Goal: Information Seeking & Learning: Understand process/instructions

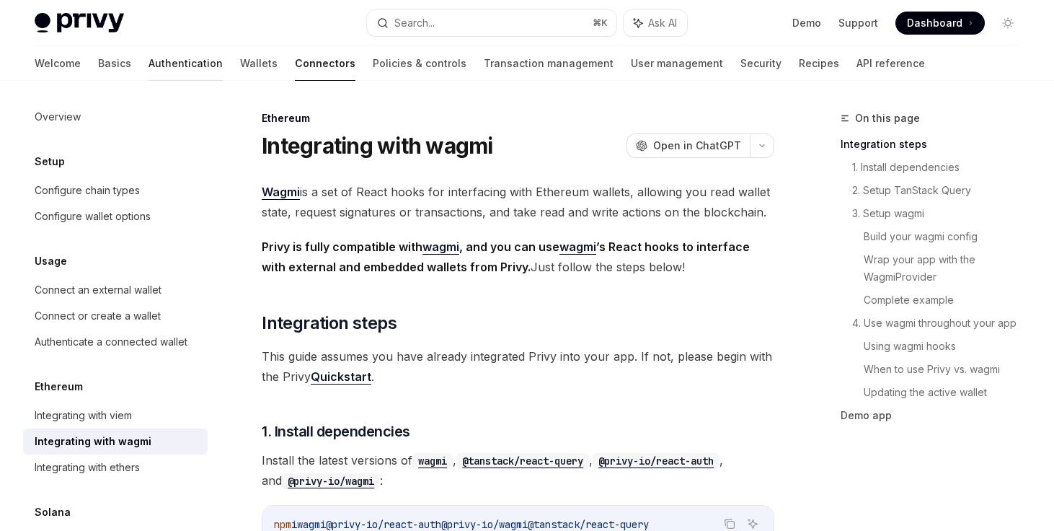
click at [148, 60] on link "Authentication" at bounding box center [185, 63] width 74 height 35
type textarea "*"
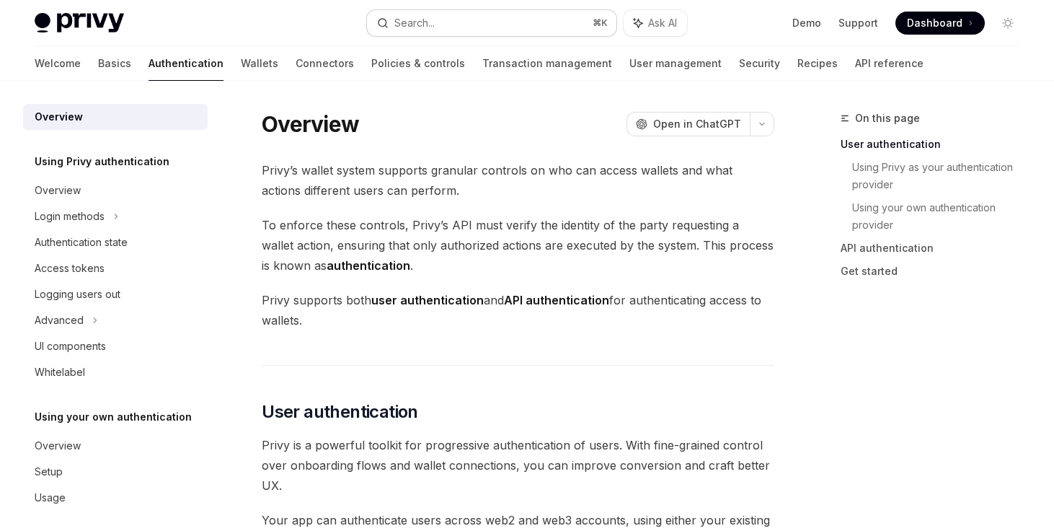
click at [434, 23] on div "Search..." at bounding box center [414, 22] width 40 height 17
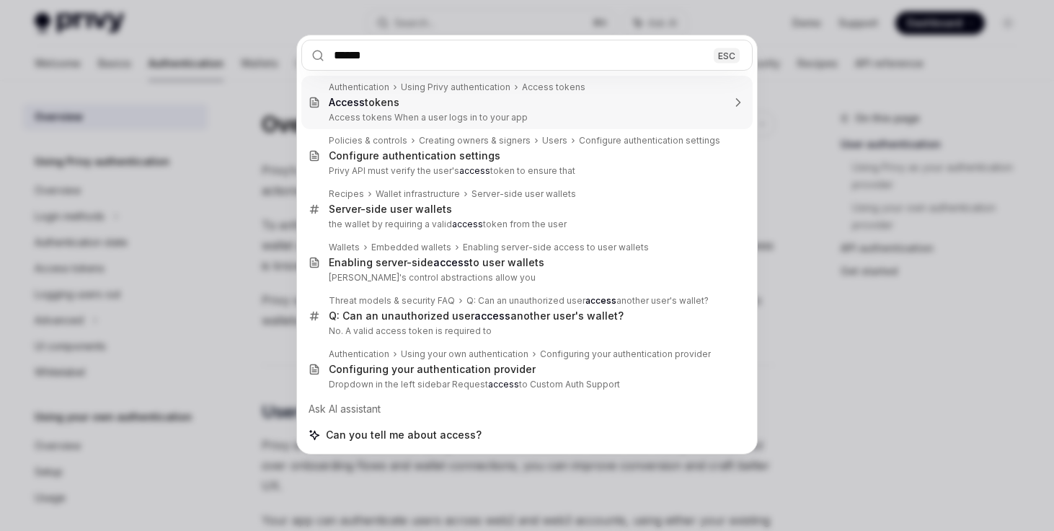
type input "******"
click at [352, 50] on input "******" at bounding box center [526, 55] width 451 height 31
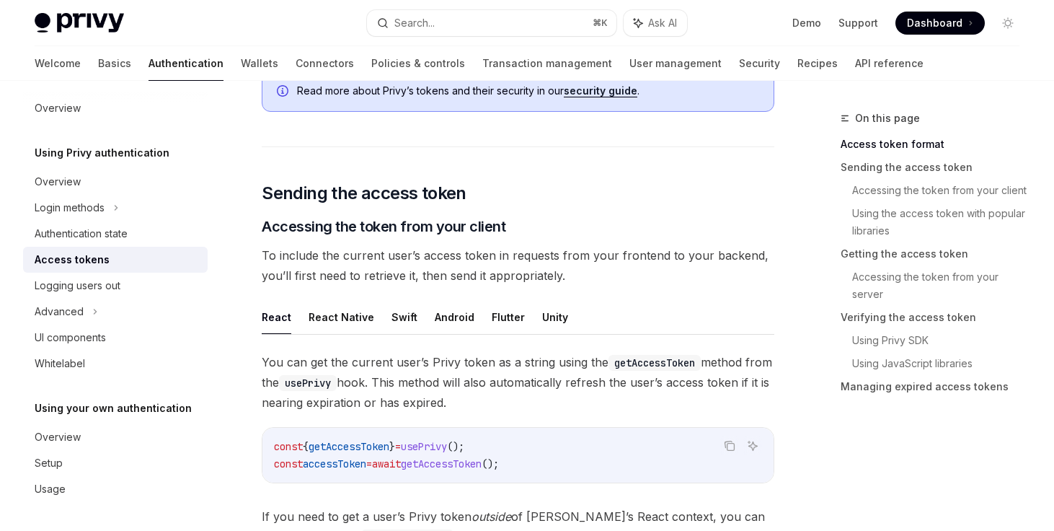
scroll to position [490, 0]
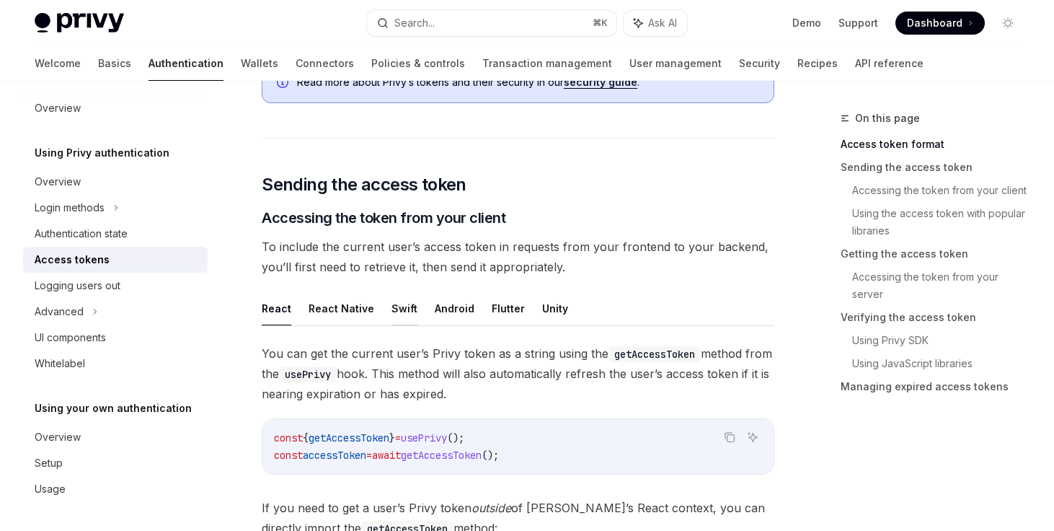
click at [398, 305] on button "Swift" at bounding box center [404, 308] width 26 height 34
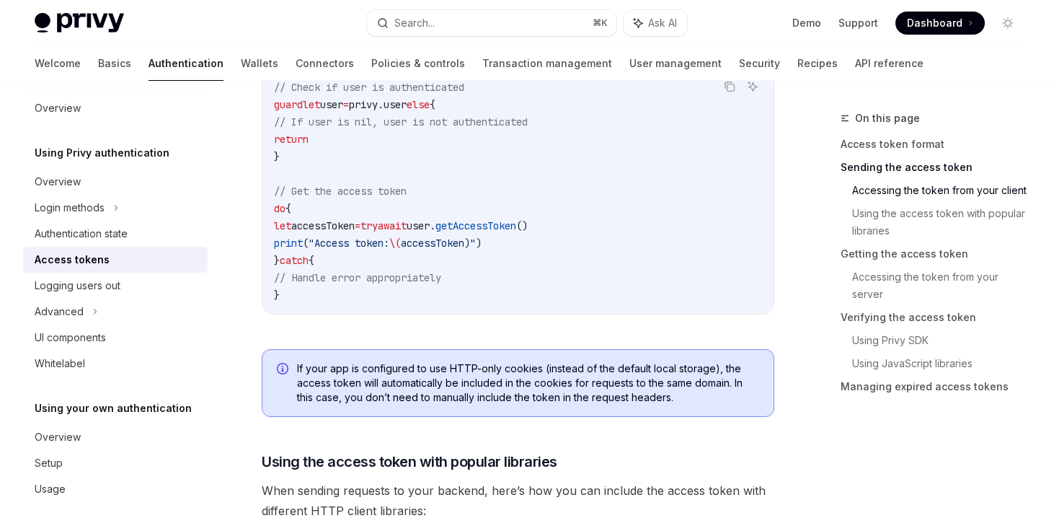
scroll to position [823, 0]
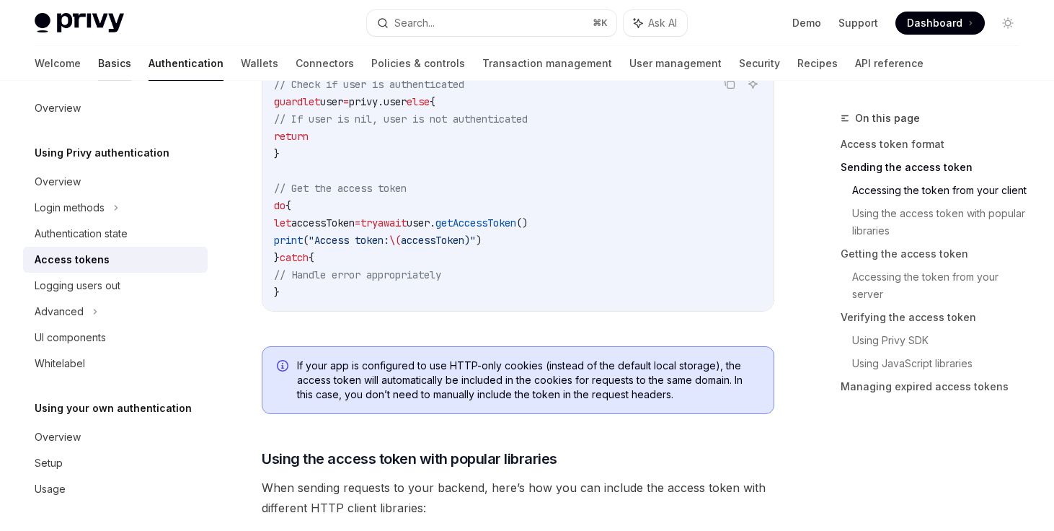
click at [98, 72] on link "Basics" at bounding box center [114, 63] width 33 height 35
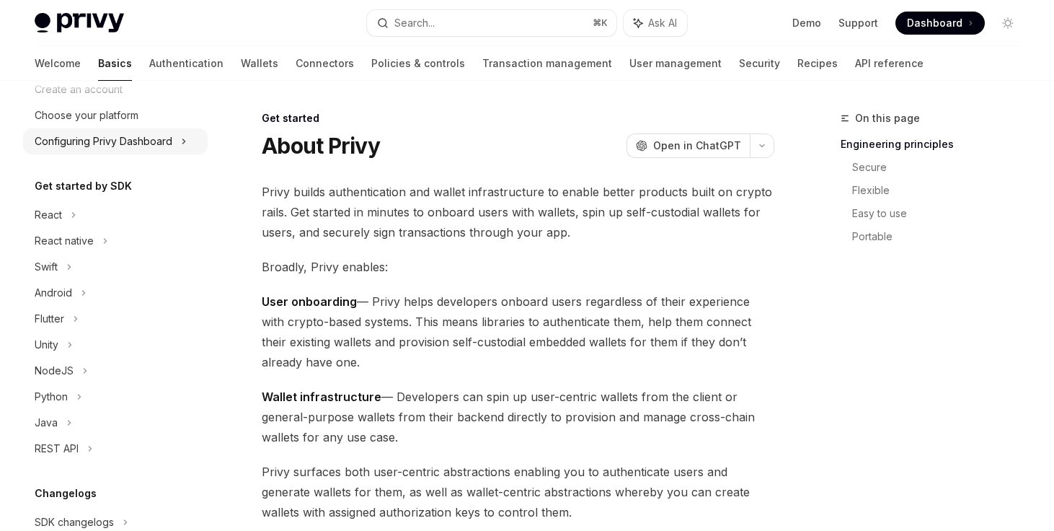
scroll to position [83, 0]
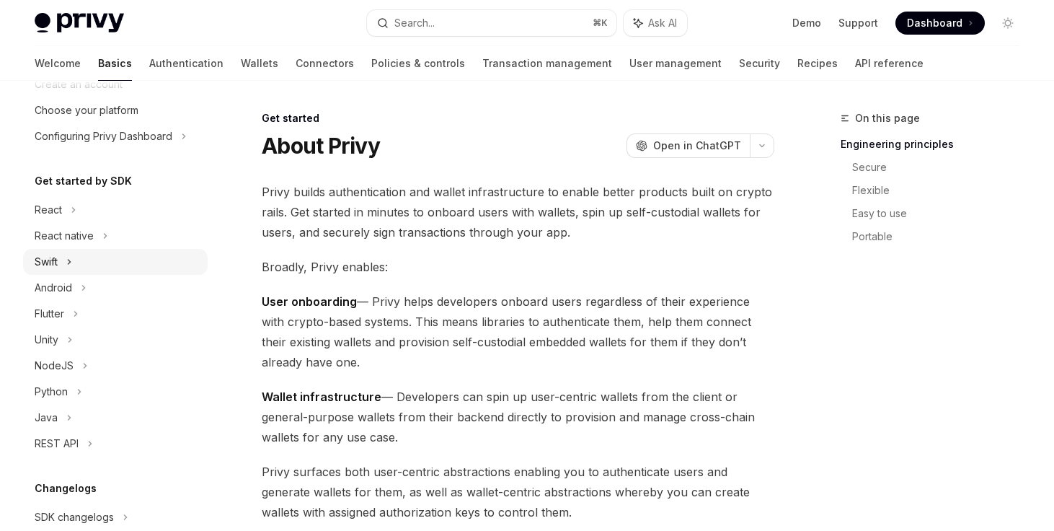
click at [65, 265] on div "Swift" at bounding box center [115, 262] width 185 height 26
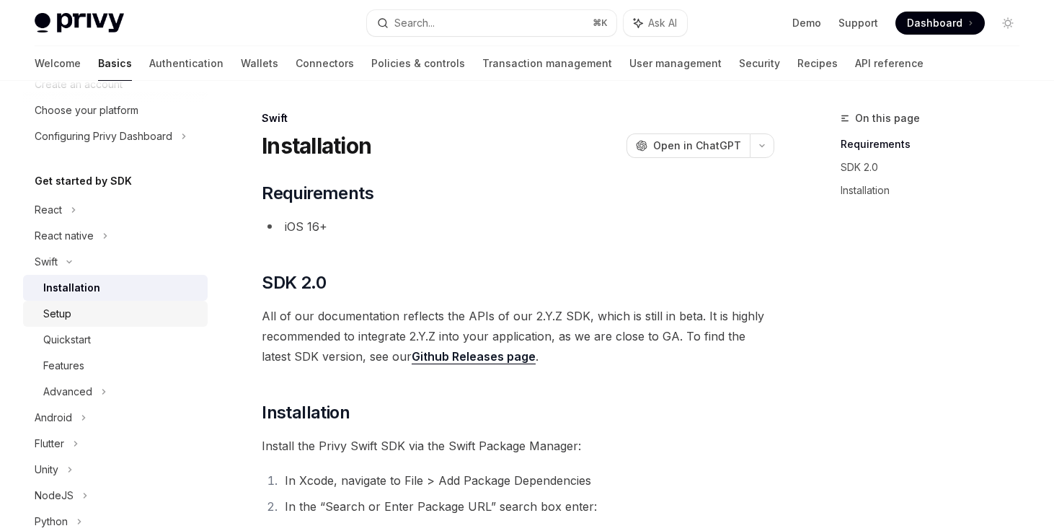
click at [72, 318] on div "Setup" at bounding box center [121, 313] width 156 height 17
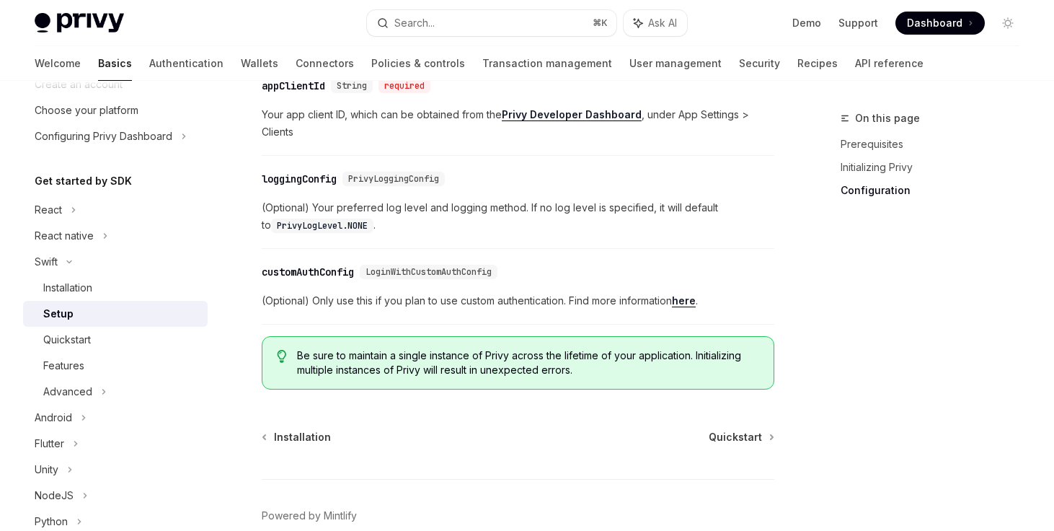
scroll to position [902, 0]
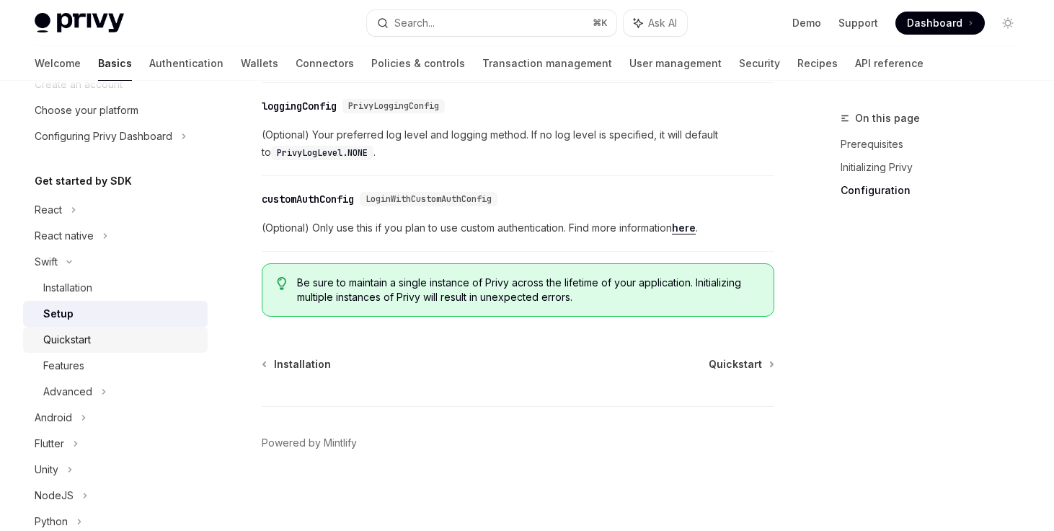
click at [90, 336] on div "Quickstart" at bounding box center [67, 339] width 48 height 17
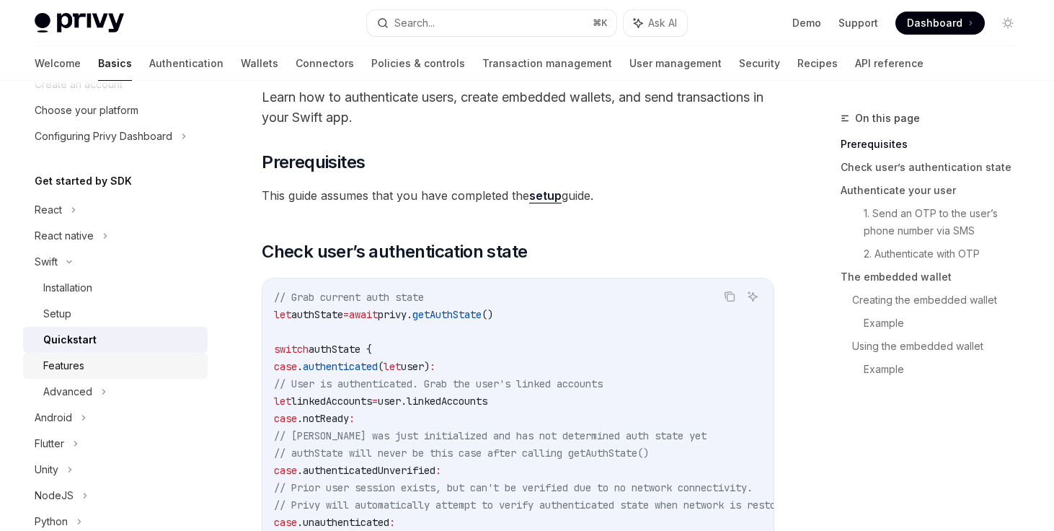
click at [107, 369] on div "Features" at bounding box center [121, 365] width 156 height 17
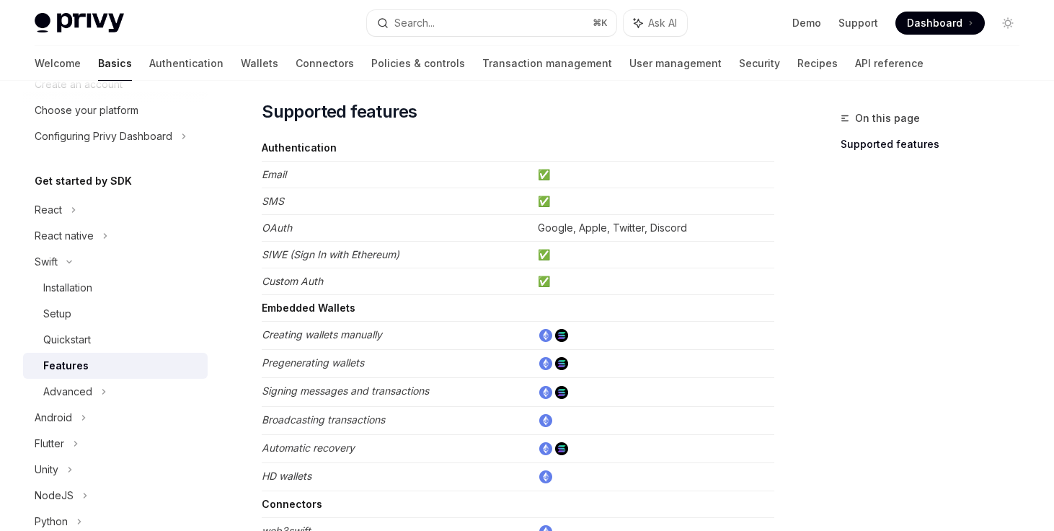
scroll to position [104, 0]
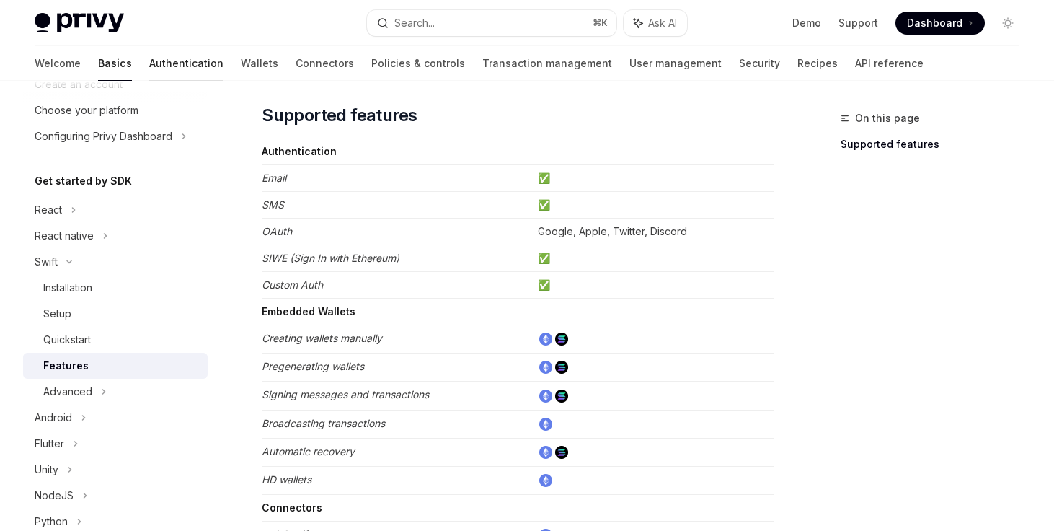
click at [149, 64] on link "Authentication" at bounding box center [186, 63] width 74 height 35
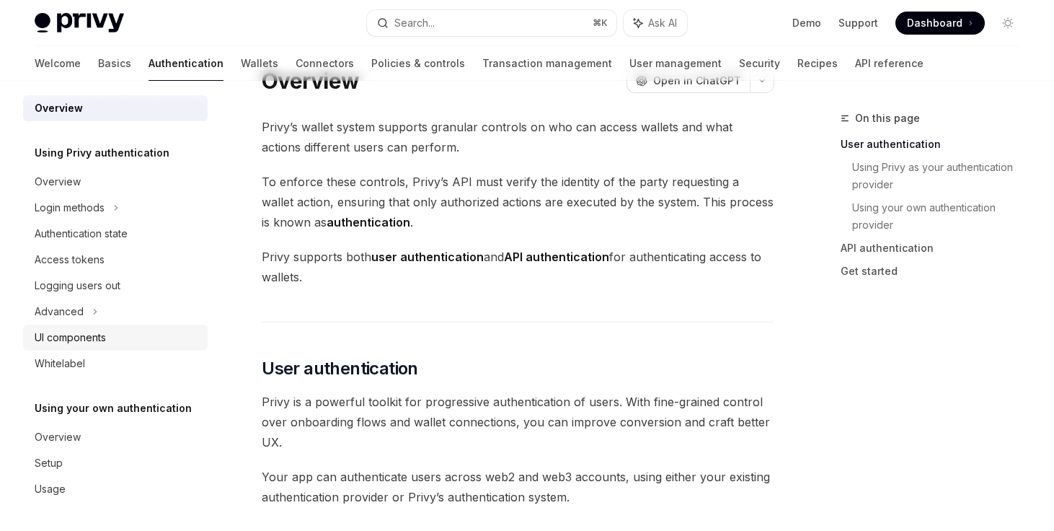
scroll to position [60, 0]
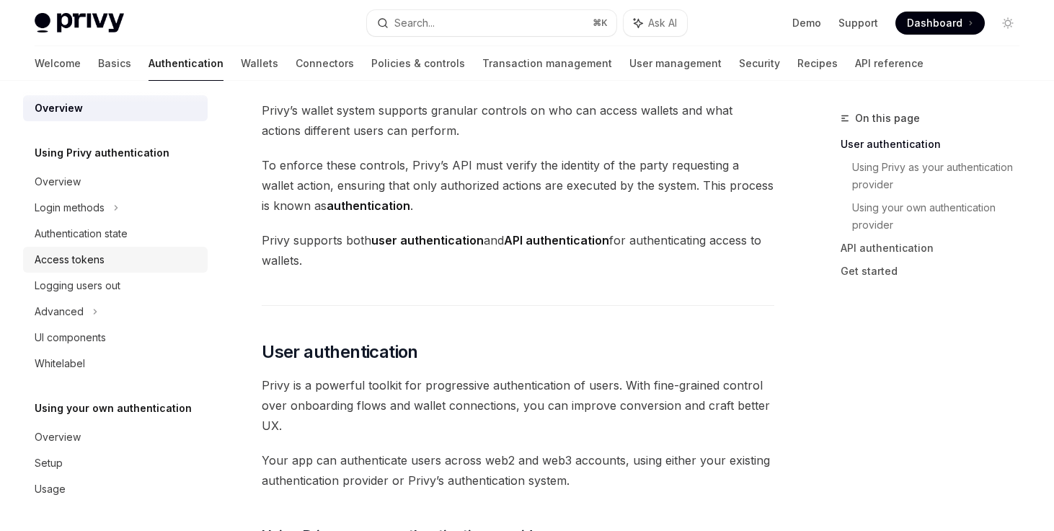
click at [88, 265] on div "Access tokens" at bounding box center [70, 259] width 70 height 17
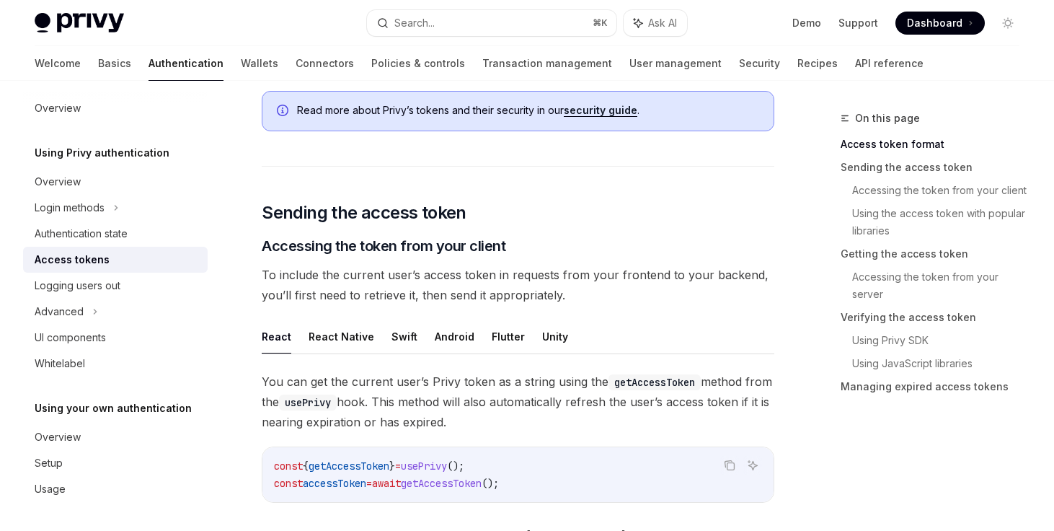
scroll to position [466, 0]
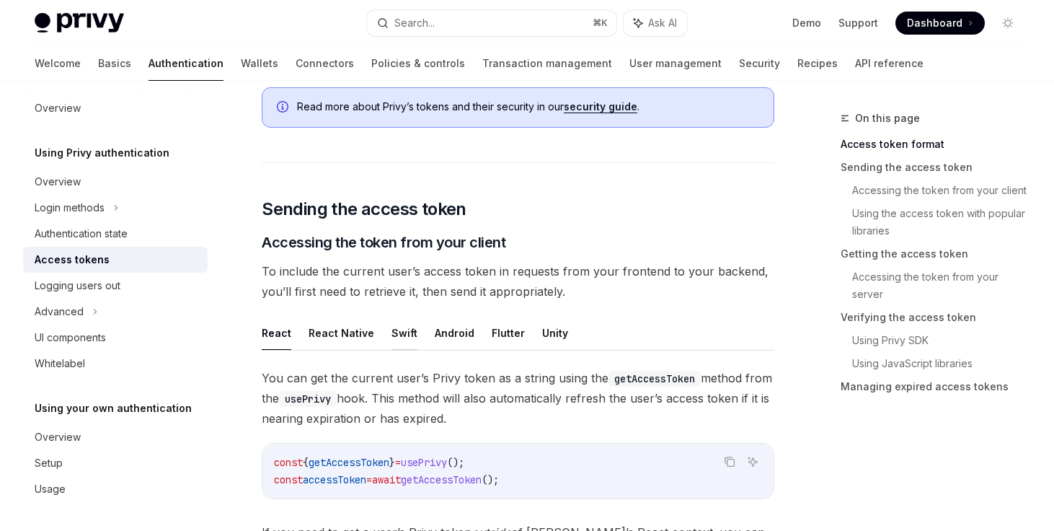
click at [402, 335] on button "Swift" at bounding box center [404, 333] width 26 height 34
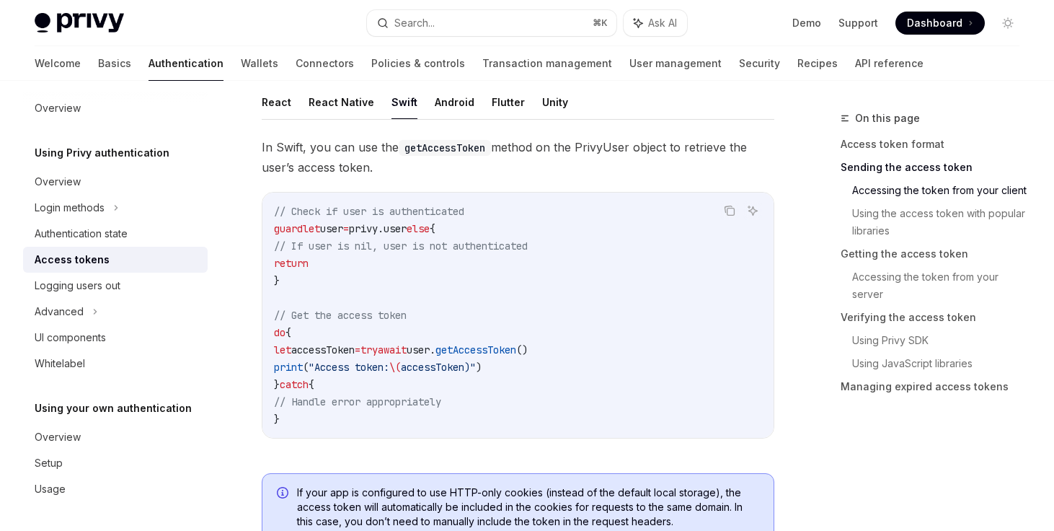
scroll to position [695, 0]
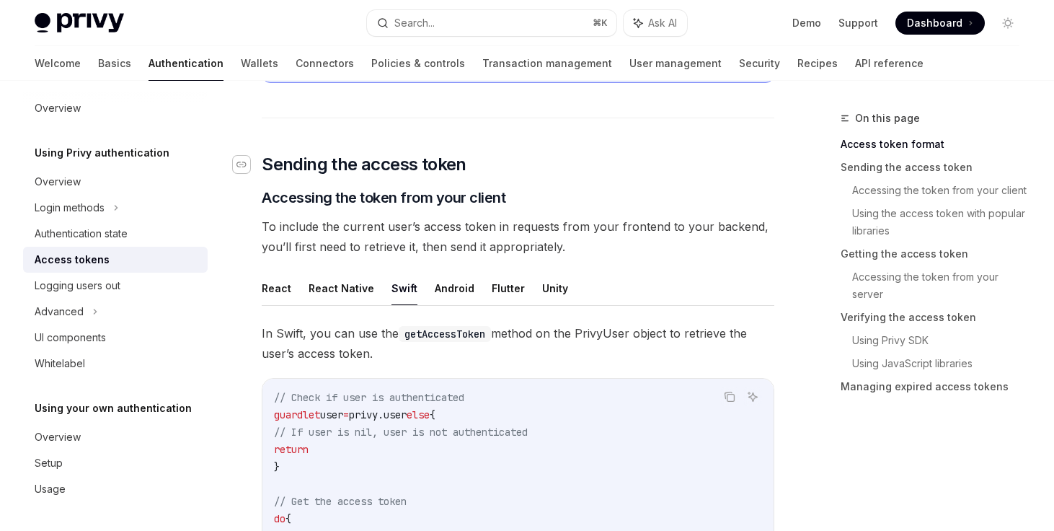
click at [241, 162] on icon "Navigate to header" at bounding box center [241, 164] width 10 height 9
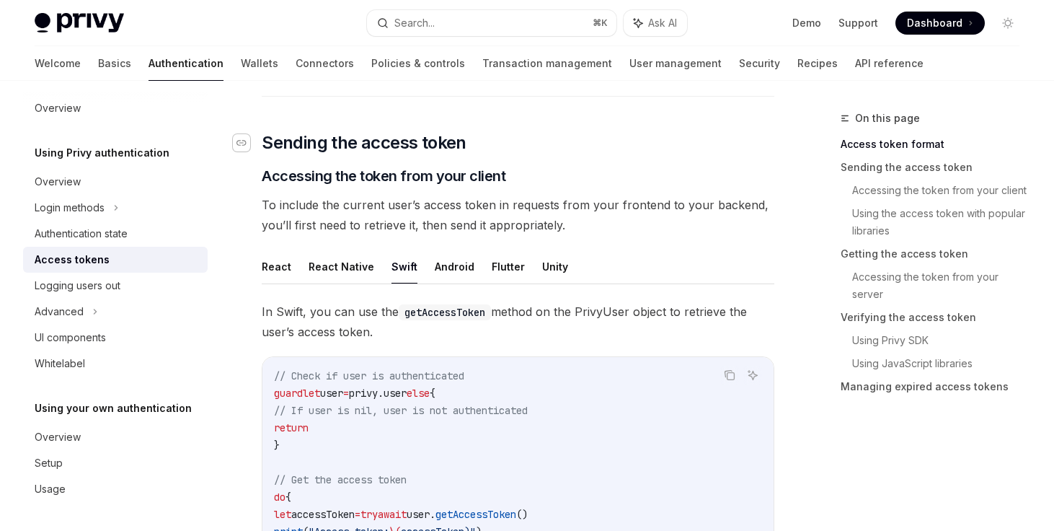
scroll to position [553, 0]
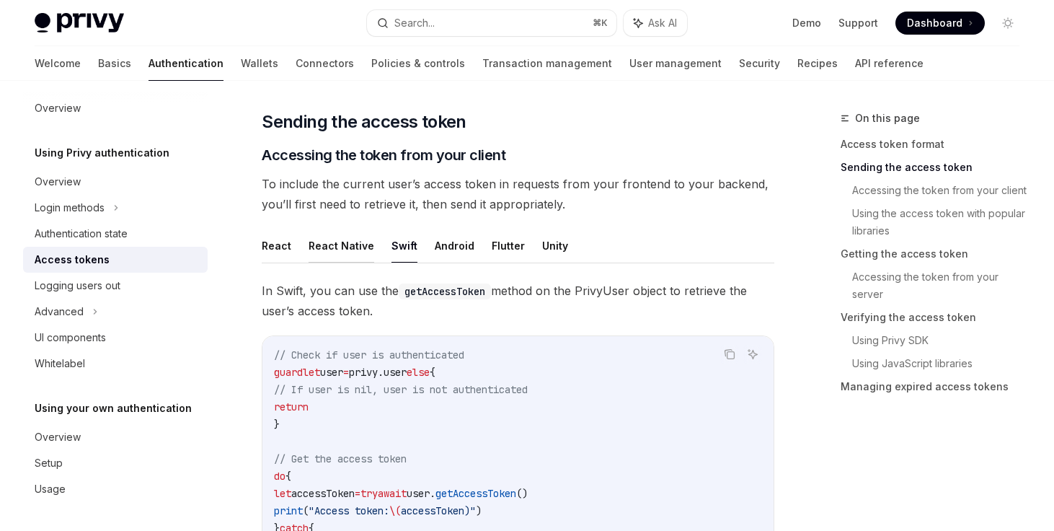
click at [352, 248] on button "React Native" at bounding box center [342, 246] width 66 height 34
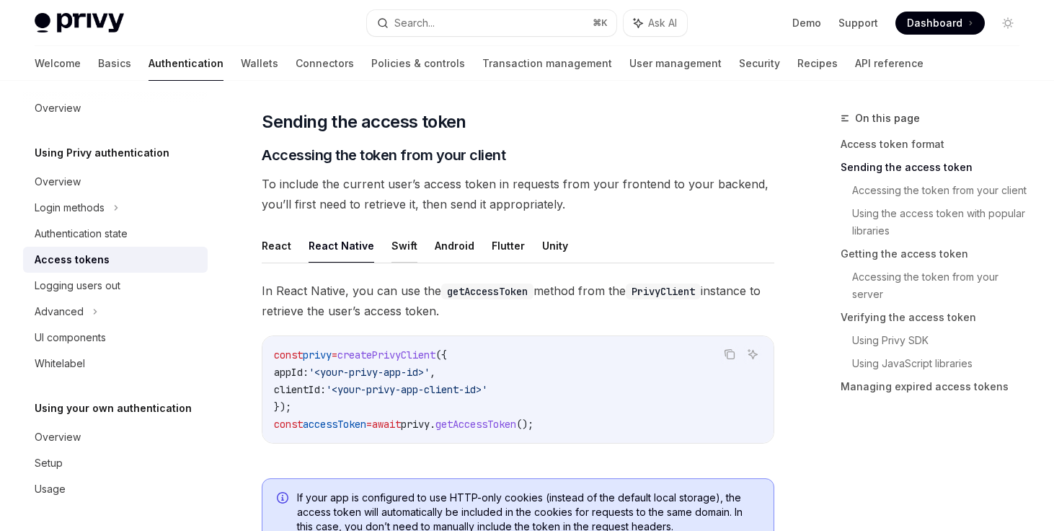
click at [394, 244] on button "Swift" at bounding box center [404, 246] width 26 height 34
type textarea "*"
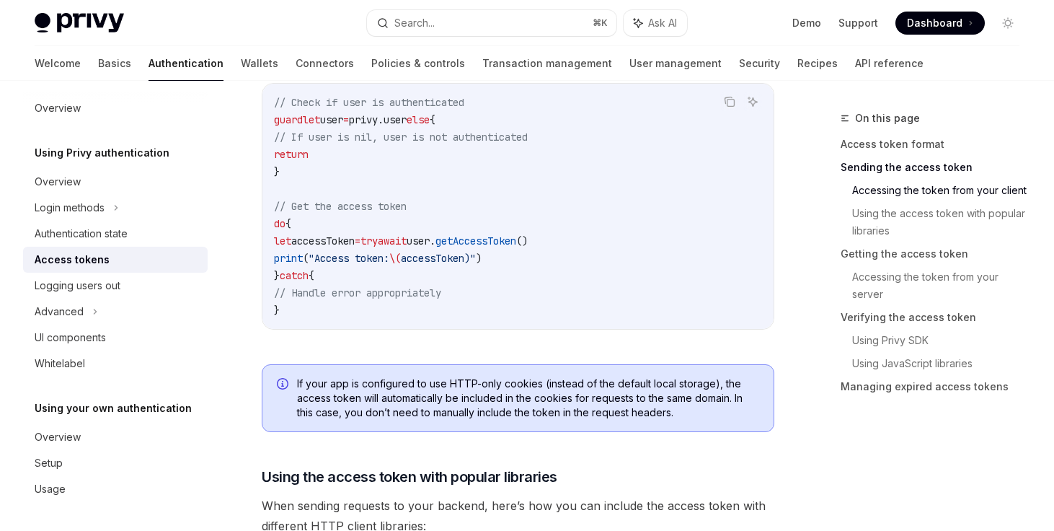
scroll to position [815, 0]
